Goal: Task Accomplishment & Management: Use online tool/utility

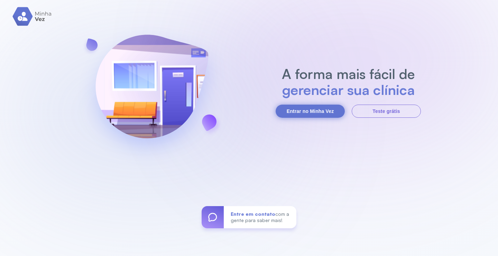
click at [310, 107] on button "Entrar no Minha Vez" at bounding box center [310, 111] width 69 height 13
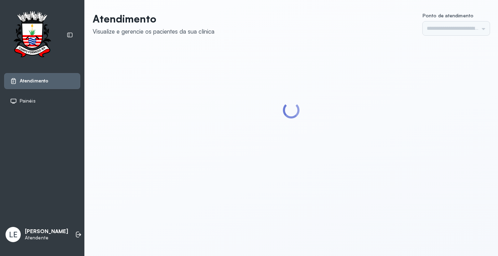
type input "*********"
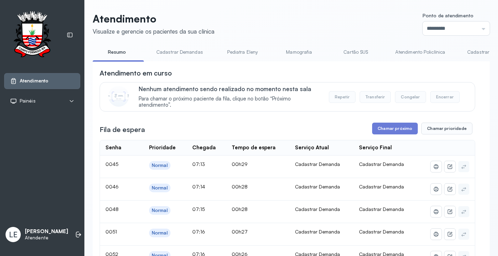
click at [384, 132] on button "Chamar próximo" at bounding box center [395, 129] width 46 height 12
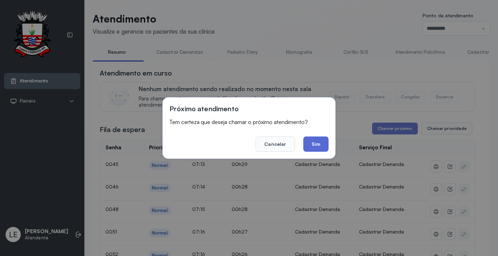
click at [313, 146] on button "Sim" at bounding box center [316, 143] width 25 height 15
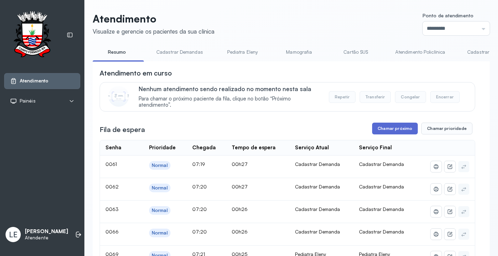
click at [382, 130] on button "Chamar próximo" at bounding box center [395, 129] width 46 height 12
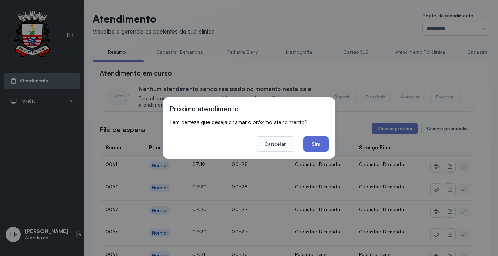
click at [321, 142] on button "Sim" at bounding box center [316, 143] width 25 height 15
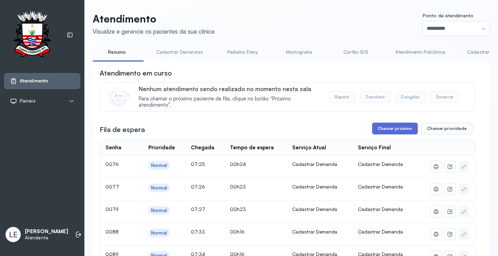
click at [401, 133] on button "Chamar próximo" at bounding box center [395, 129] width 46 height 12
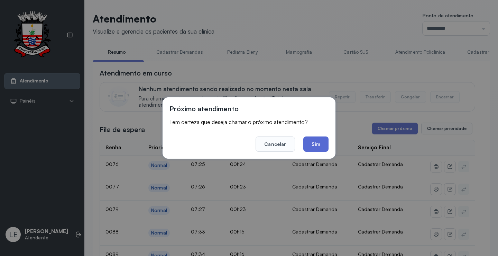
click at [318, 144] on button "Sim" at bounding box center [316, 143] width 25 height 15
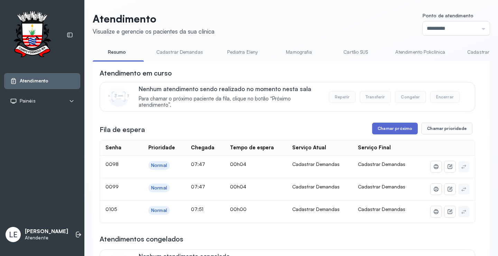
click at [401, 131] on button "Chamar próximo" at bounding box center [395, 129] width 46 height 12
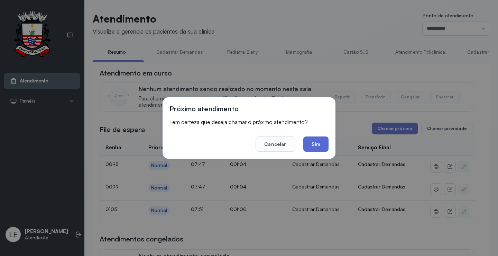
click at [324, 146] on button "Sim" at bounding box center [316, 143] width 25 height 15
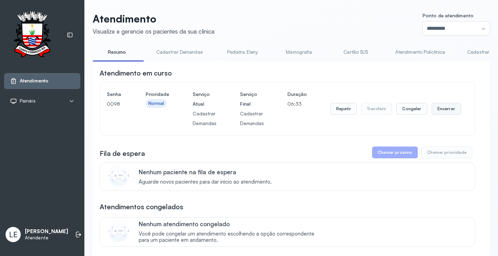
click at [443, 110] on button "Encerrar" at bounding box center [446, 109] width 29 height 12
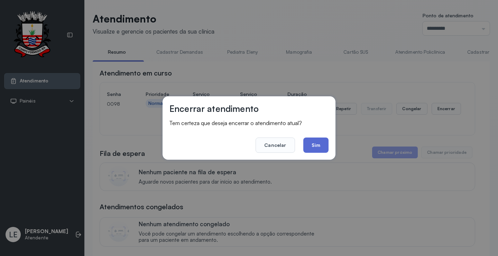
click at [317, 147] on button "Sim" at bounding box center [316, 144] width 25 height 15
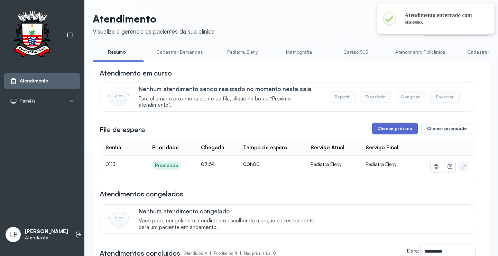
click at [397, 132] on button "Chamar próximo" at bounding box center [395, 129] width 46 height 12
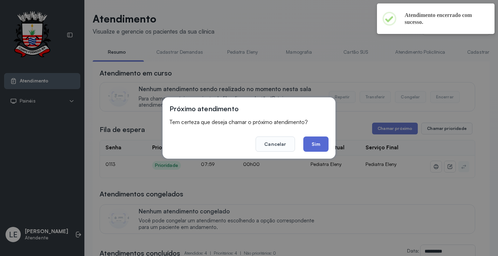
click at [323, 145] on button "Sim" at bounding box center [316, 143] width 25 height 15
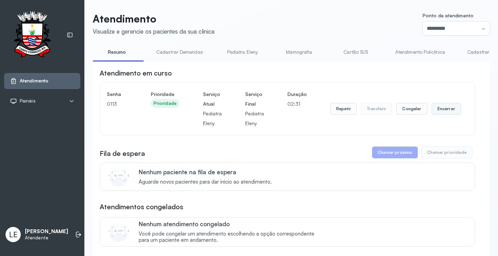
click at [439, 109] on button "Encerrar" at bounding box center [446, 109] width 29 height 12
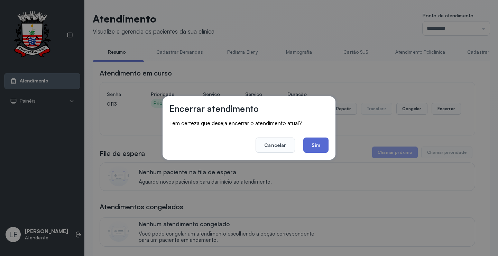
drag, startPoint x: 328, startPoint y: 136, endPoint x: 312, endPoint y: 152, distance: 22.5
click at [328, 138] on footer "Cancelar Sim" at bounding box center [249, 140] width 159 height 25
click at [312, 152] on button "Sim" at bounding box center [316, 144] width 25 height 15
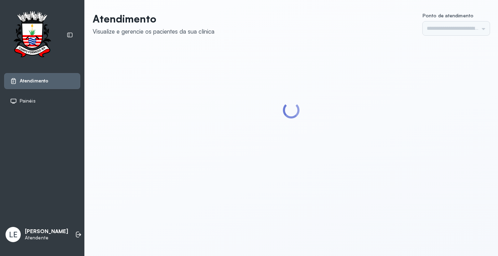
type input "*********"
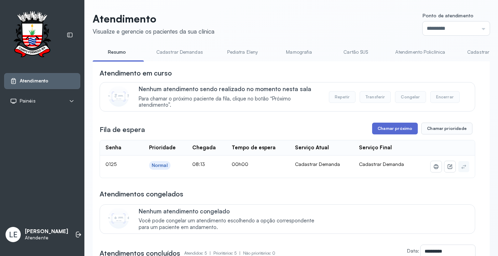
click at [406, 128] on button "Chamar próximo" at bounding box center [395, 129] width 46 height 12
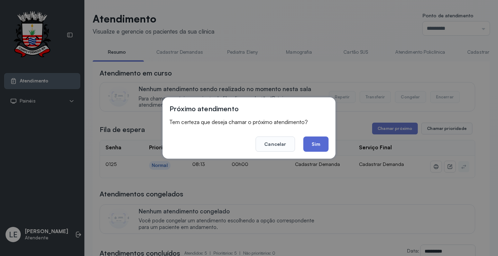
click at [312, 145] on button "Sim" at bounding box center [316, 143] width 25 height 15
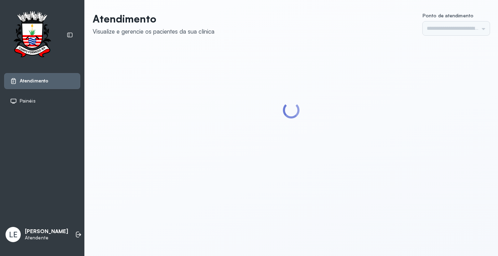
type input "*********"
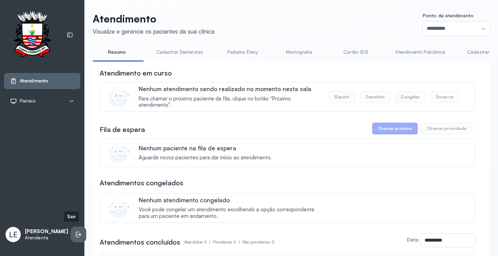
click at [75, 232] on icon at bounding box center [78, 234] width 7 height 7
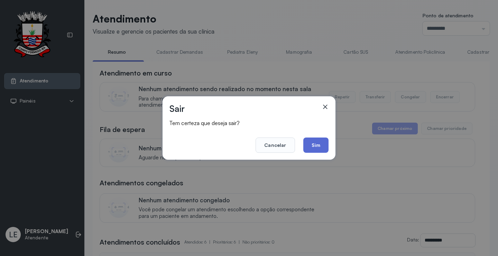
click at [316, 148] on button "Sim" at bounding box center [316, 144] width 25 height 15
